Goal: Find specific page/section: Find specific page/section

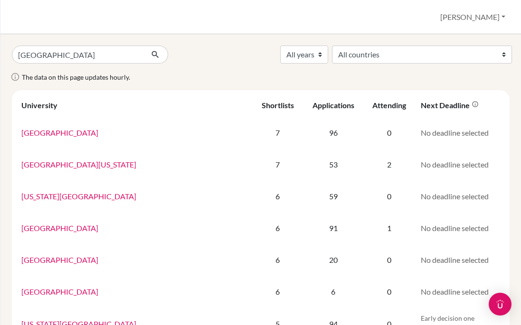
type input "[GEOGRAPHIC_DATA]"
click at [148, 53] on button "submit" at bounding box center [155, 55] width 25 height 18
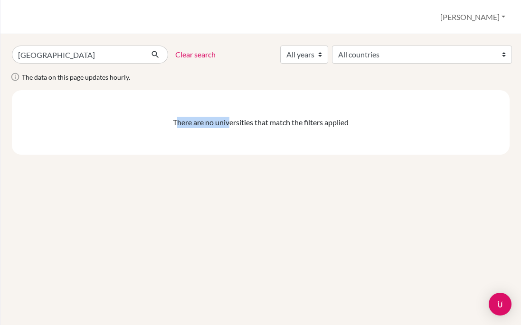
drag, startPoint x: 175, startPoint y: 118, endPoint x: 233, endPoint y: 121, distance: 58.1
click at [228, 121] on div "There are no universities that match the filters applied" at bounding box center [260, 122] width 483 height 11
click at [233, 121] on div "There are no universities that match the filters applied" at bounding box center [260, 122] width 483 height 11
click at [188, 52] on link "Clear search" at bounding box center [195, 54] width 40 height 11
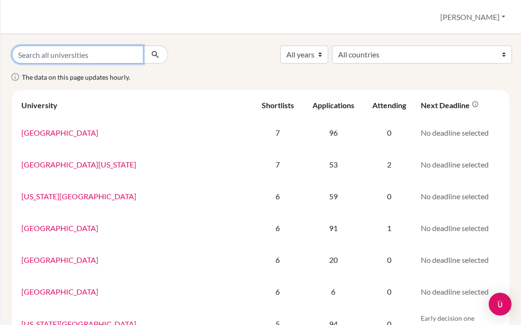
click at [121, 56] on input "Search all universities" at bounding box center [78, 55] width 132 height 18
paste input "[GEOGRAPHIC_DATA]"
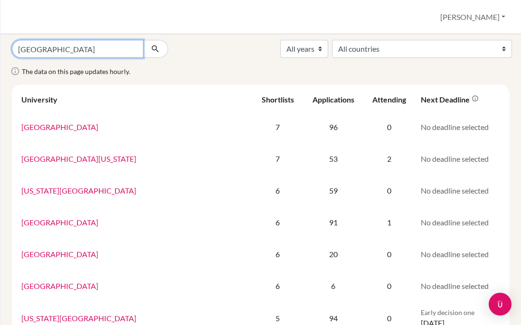
scroll to position [13, 0]
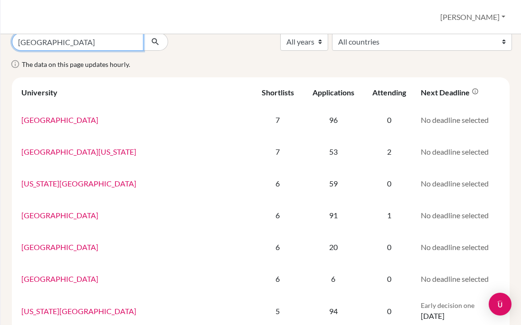
type input "[GEOGRAPHIC_DATA]"
click at [155, 38] on icon "submit" at bounding box center [156, 42] width 10 height 10
